Goal: Browse casually

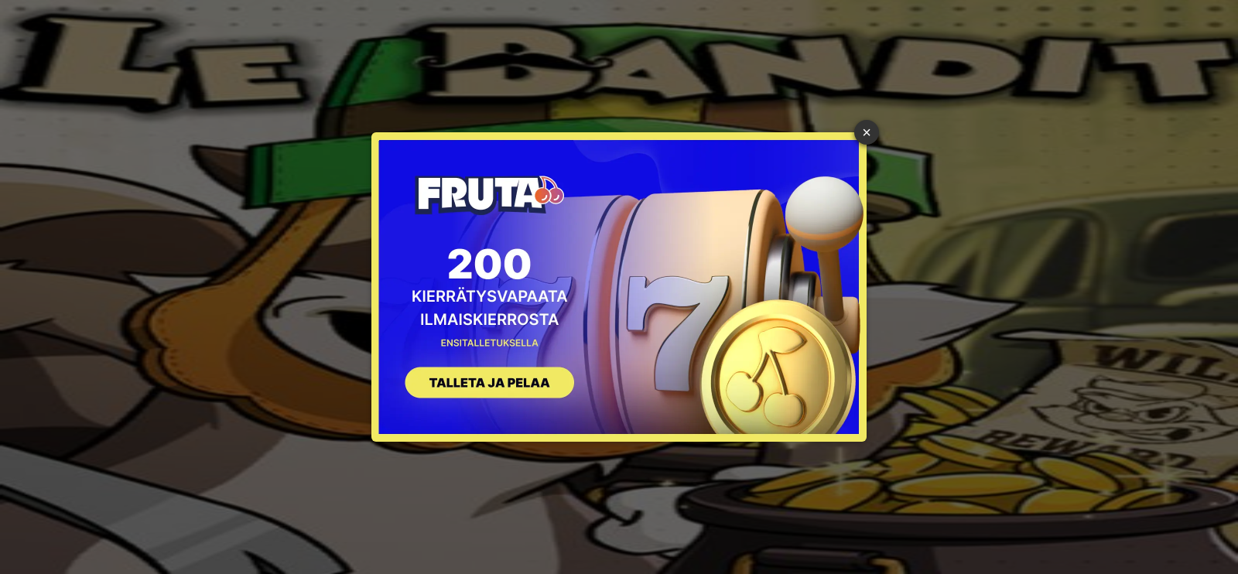
click at [480, 371] on button "SIGN UP" at bounding box center [481, 384] width 195 height 49
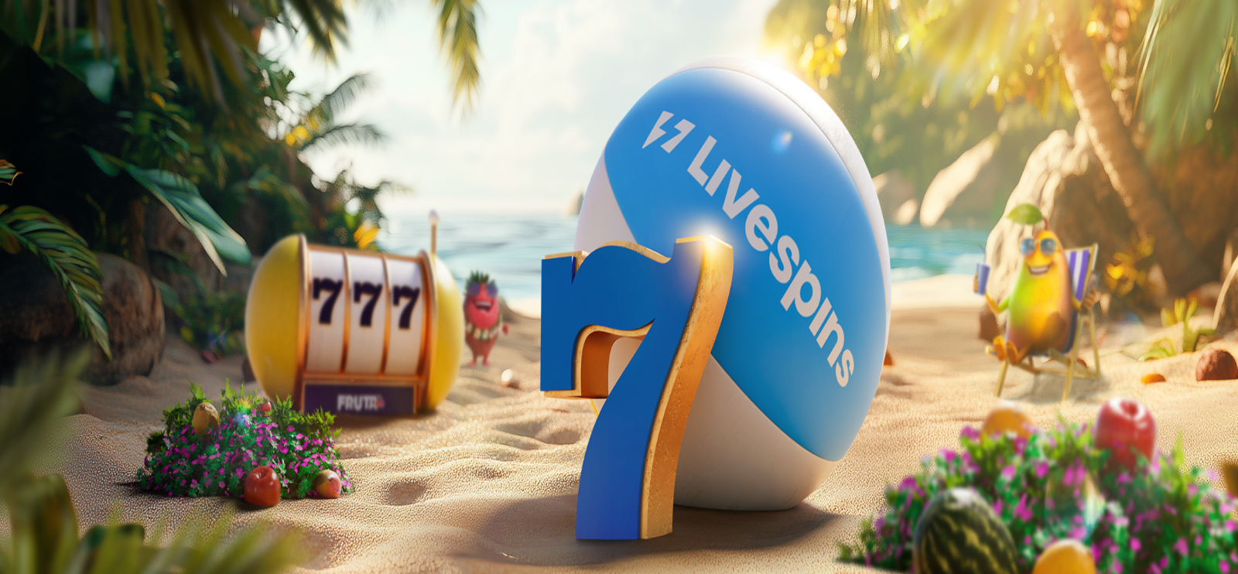
click at [63, 118] on link "Tarjoukset" at bounding box center [63, 110] width 52 height 13
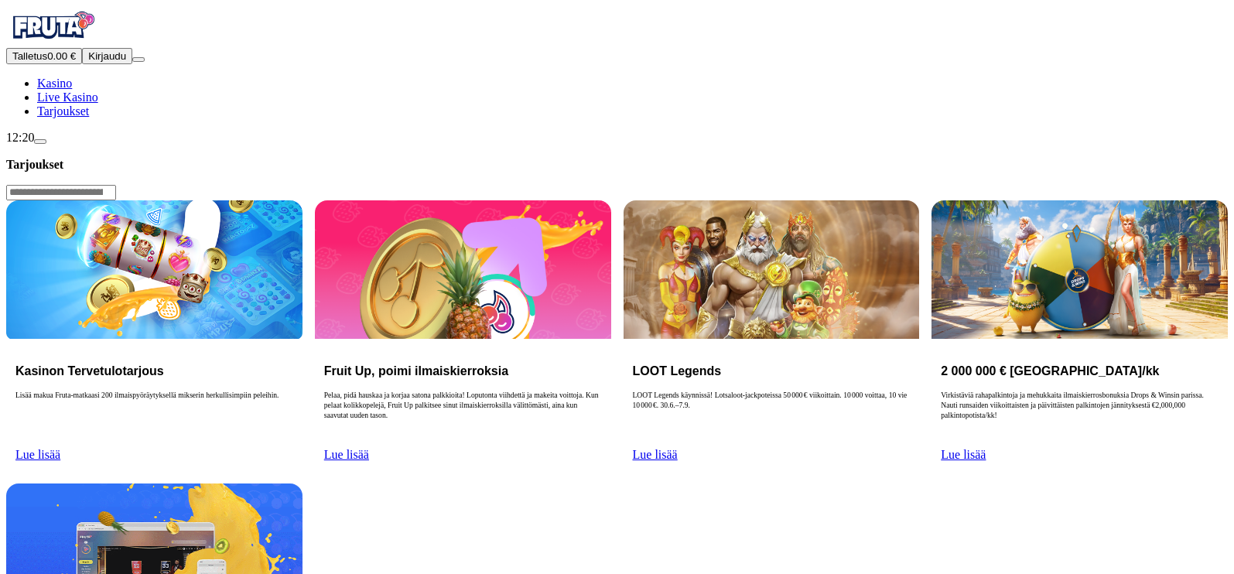
click at [89, 118] on span "Tarjoukset" at bounding box center [63, 110] width 52 height 13
click at [72, 90] on link "Kasino" at bounding box center [54, 83] width 35 height 13
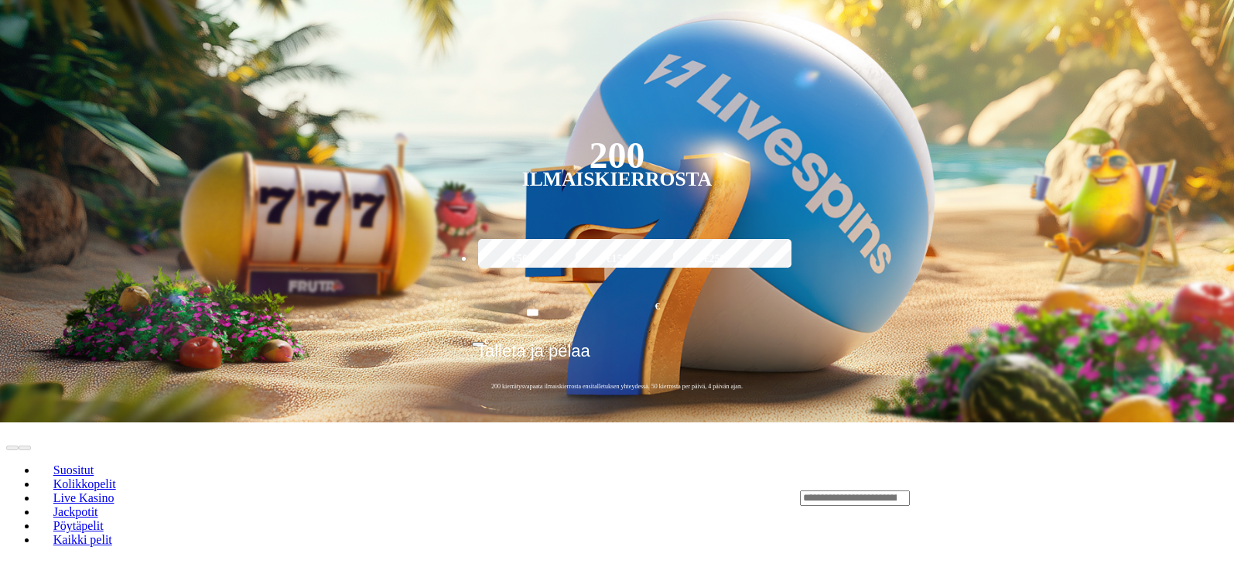
scroll to position [177, 0]
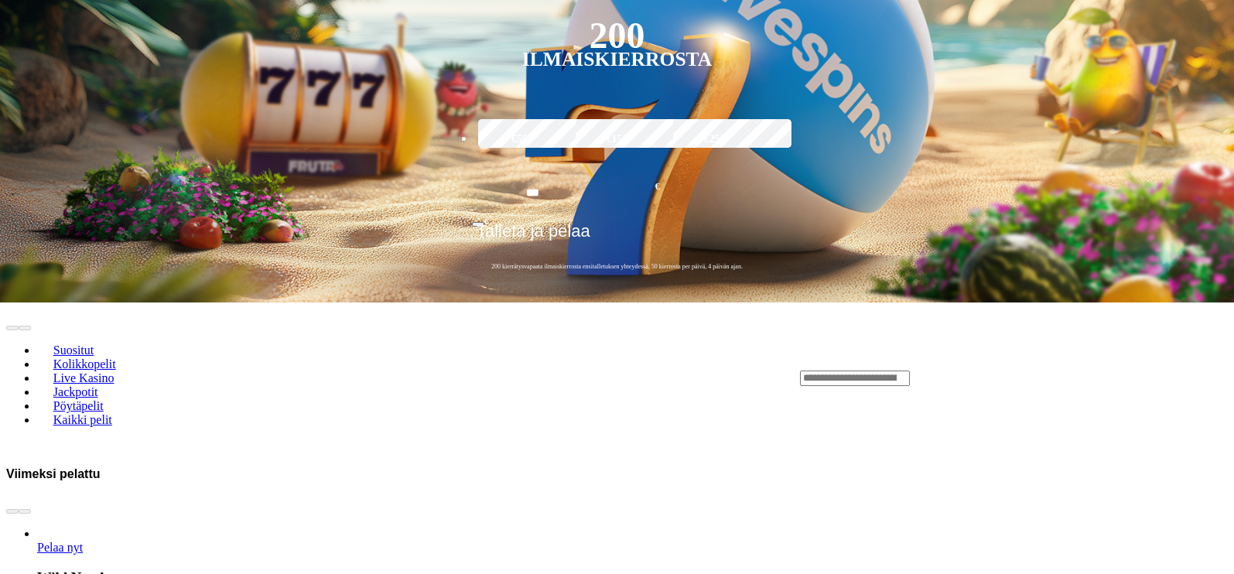
scroll to position [453, 0]
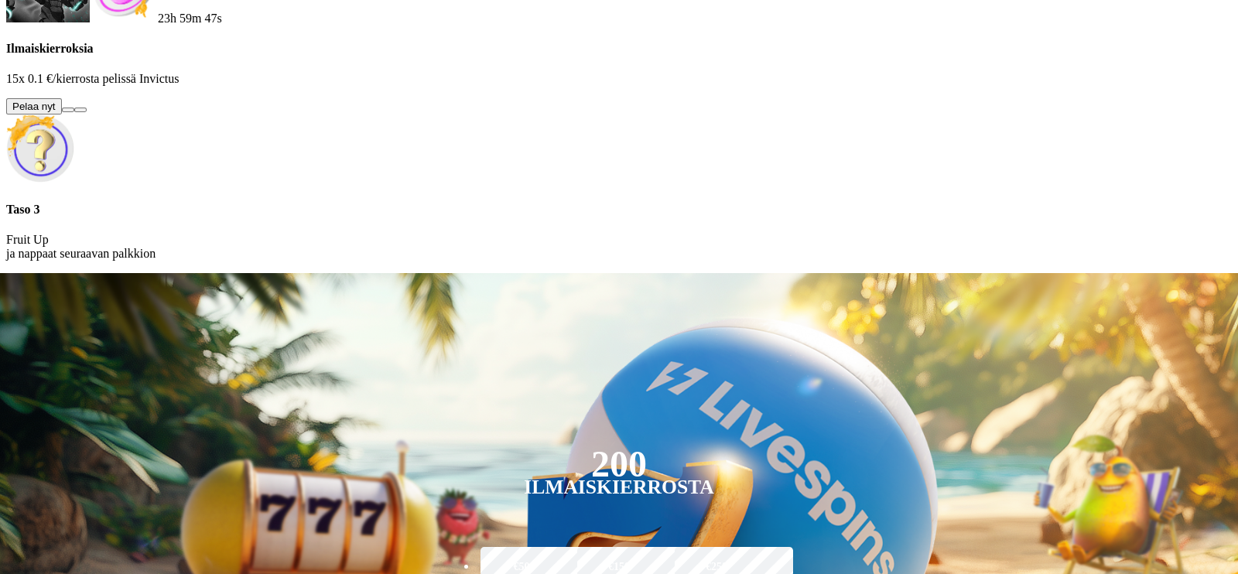
click at [74, 112] on button at bounding box center [68, 110] width 12 height 5
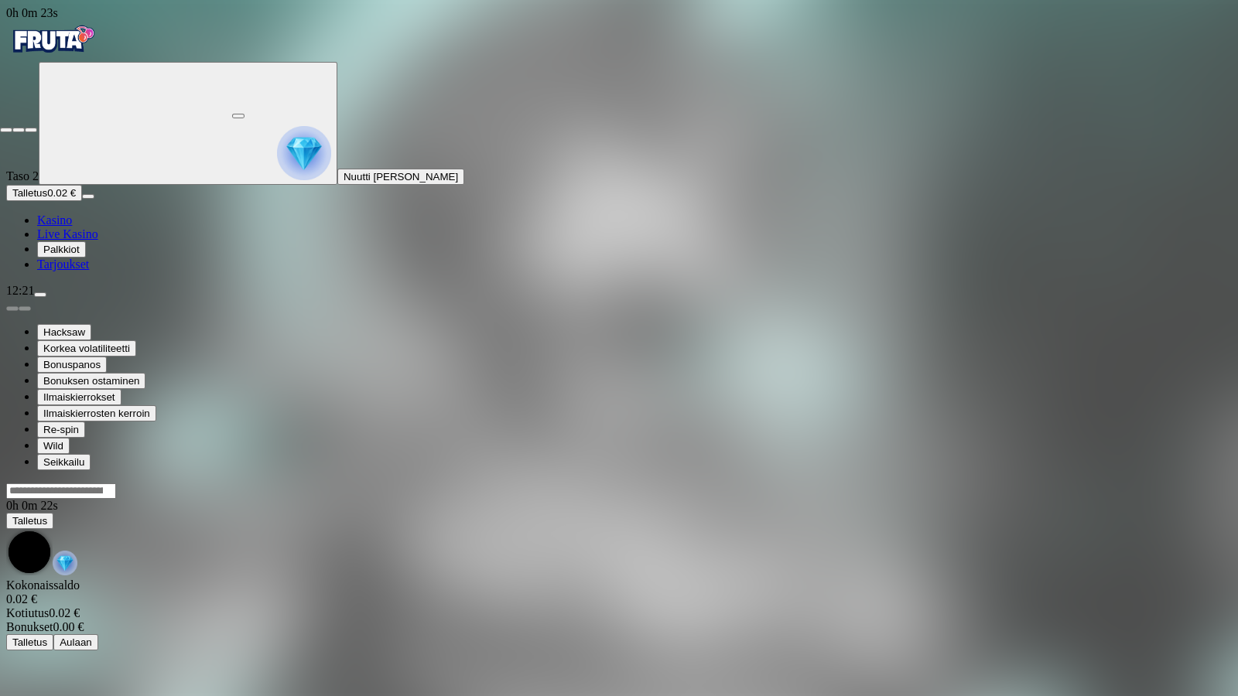
click at [25, 128] on button "button" at bounding box center [31, 130] width 12 height 5
